Goal: Entertainment & Leisure: Browse casually

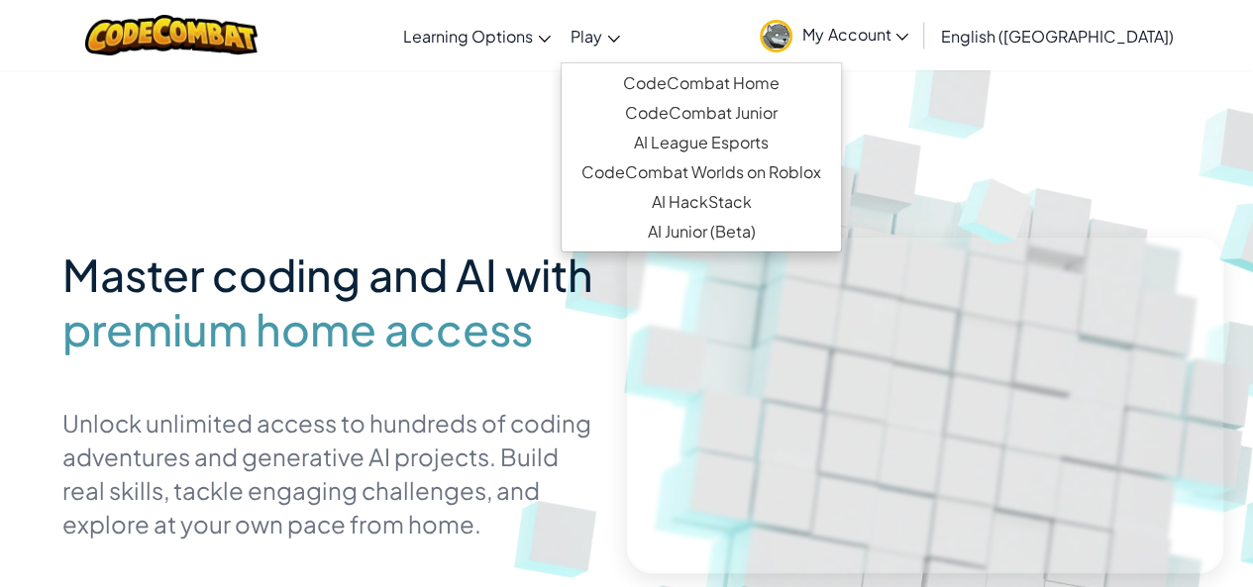
click at [602, 35] on span "Play" at bounding box center [586, 36] width 32 height 21
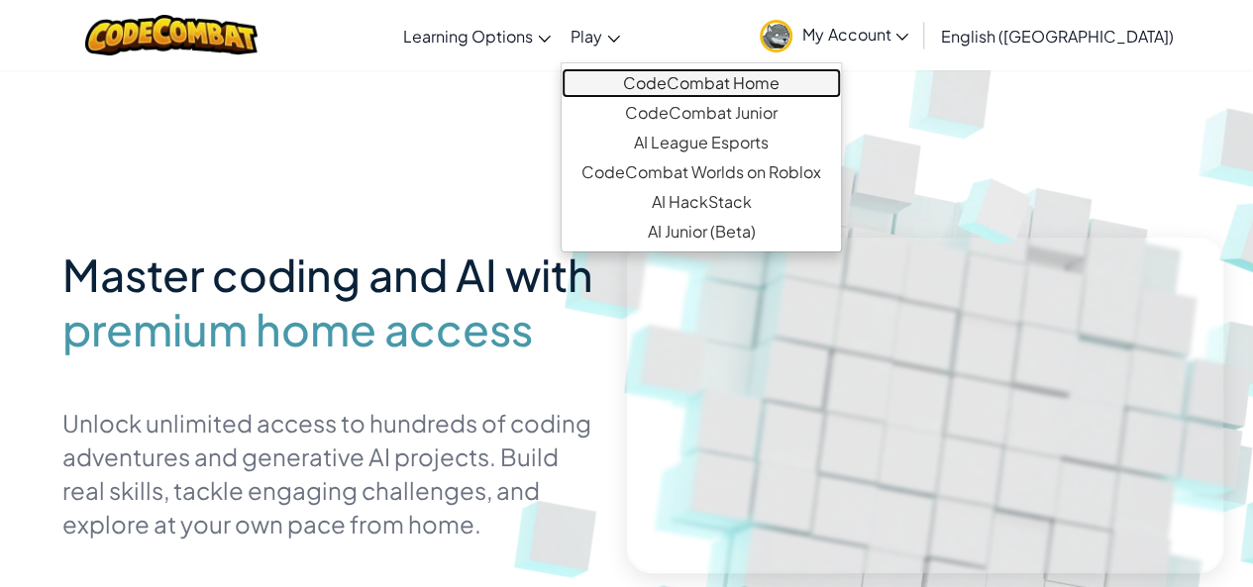
click at [767, 74] on link "CodeCombat Home" at bounding box center [701, 83] width 279 height 30
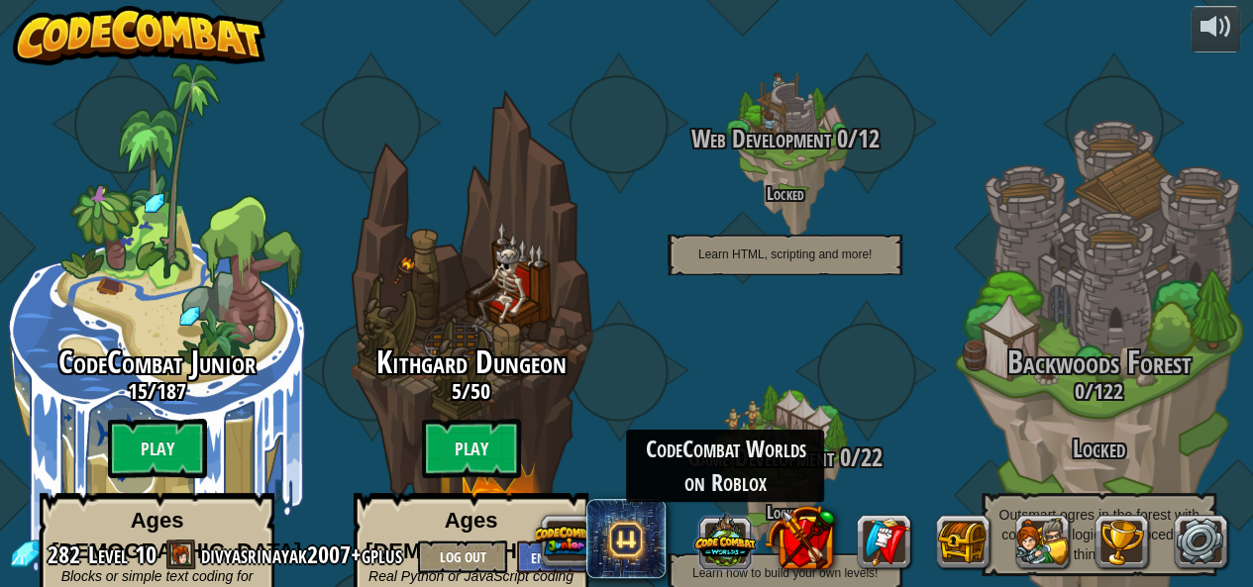
click at [739, 538] on button at bounding box center [724, 540] width 61 height 61
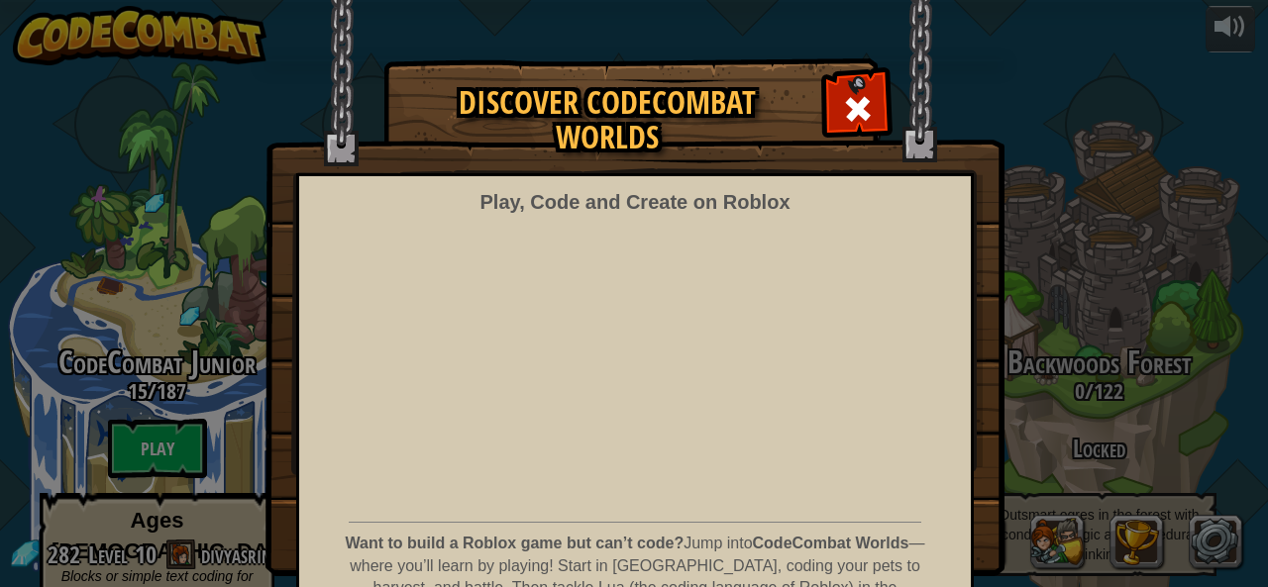
scroll to position [149, 0]
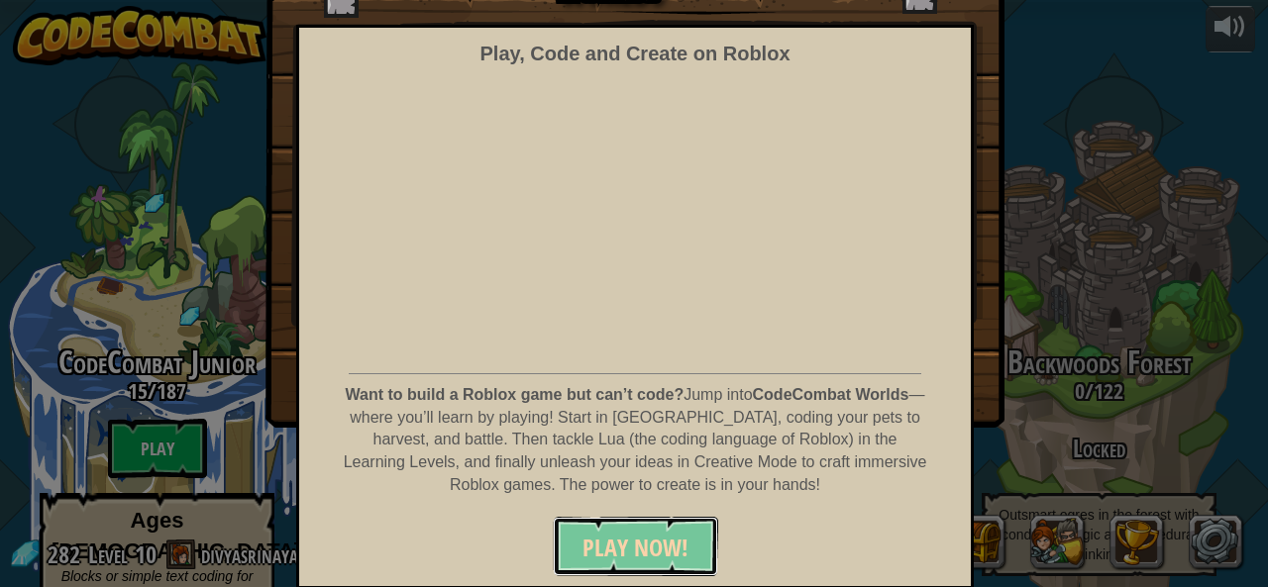
click at [644, 545] on span "PLAY NOW!" at bounding box center [635, 548] width 106 height 32
